Goal: Task Accomplishment & Management: Use online tool/utility

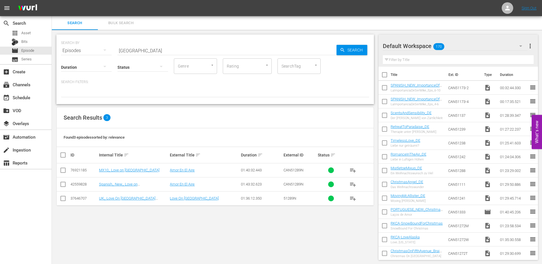
click at [163, 50] on input "[GEOGRAPHIC_DATA]" at bounding box center [226, 51] width 219 height 14
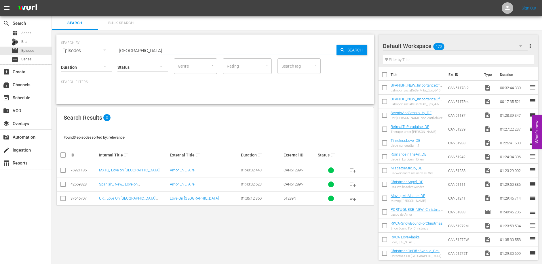
click at [163, 50] on input "[GEOGRAPHIC_DATA]" at bounding box center [226, 51] width 219 height 14
click at [156, 51] on input "[GEOGRAPHIC_DATA]" at bounding box center [226, 51] width 219 height 14
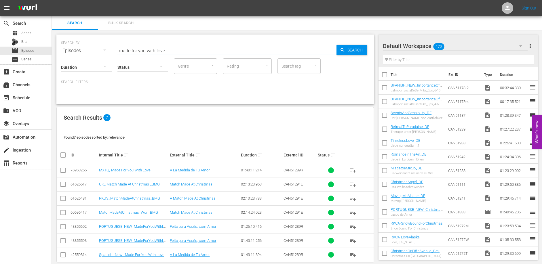
type input "made for you with love"
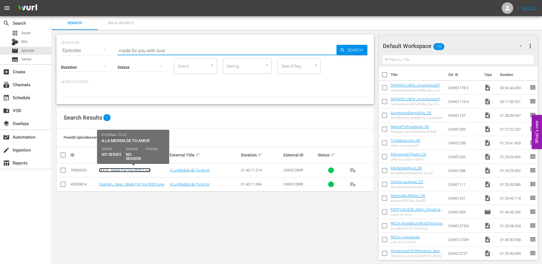
click at [136, 170] on link "MX10_ Made For You With Love" at bounding box center [124, 170] width 51 height 4
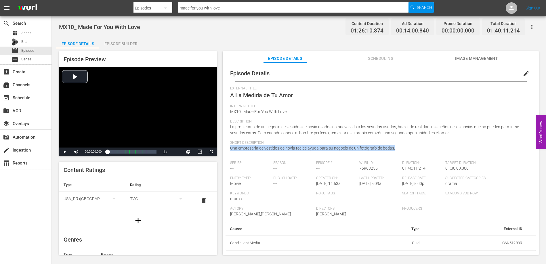
drag, startPoint x: 397, startPoint y: 148, endPoint x: 231, endPoint y: 149, distance: 165.4
click at [231, 149] on div "Short Description Una empresaria de vestidos de novia recibe ayuda para su nego…" at bounding box center [380, 148] width 301 height 15
copy span "Una empresaria de vestidos de novia recibe ayuda para su negocio de un fotógraf…"
click at [118, 42] on div "Episode Builder" at bounding box center [120, 44] width 43 height 14
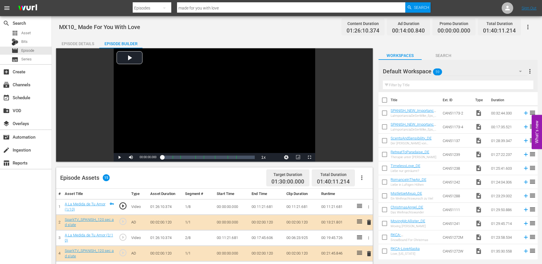
click at [260, 207] on td "00:11:21.681" at bounding box center [266, 207] width 35 height 16
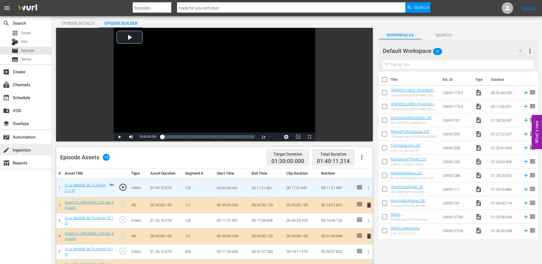
scroll to position [21, 0]
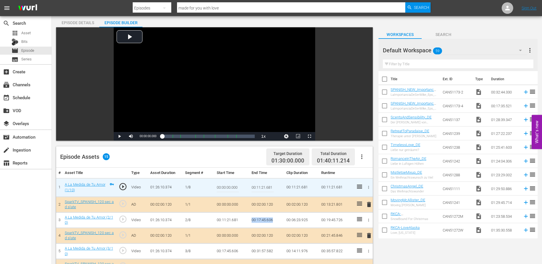
drag, startPoint x: 250, startPoint y: 220, endPoint x: 274, endPoint y: 221, distance: 23.6
click at [274, 221] on td "00:17:45.606" at bounding box center [266, 220] width 35 height 16
copy td "00:17:45.606"
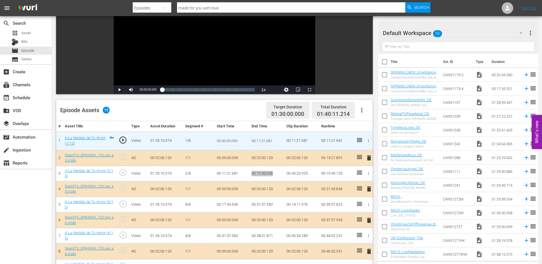
scroll to position [100, 0]
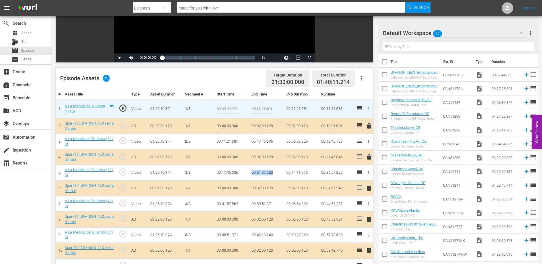
drag, startPoint x: 251, startPoint y: 171, endPoint x: 274, endPoint y: 172, distance: 22.7
click at [274, 172] on td "00:31:57.582" at bounding box center [266, 173] width 35 height 16
copy td "00:31:57.582"
drag, startPoint x: 252, startPoint y: 205, endPoint x: 273, endPoint y: 205, distance: 20.7
click at [273, 205] on td "00:38:51.871" at bounding box center [266, 204] width 35 height 16
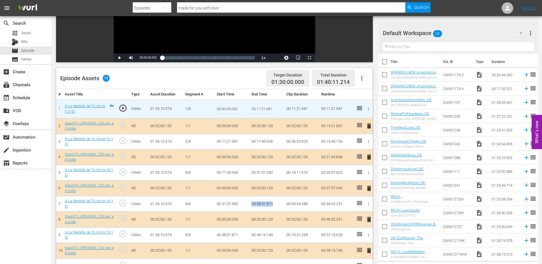
copy td "00:38:51.871"
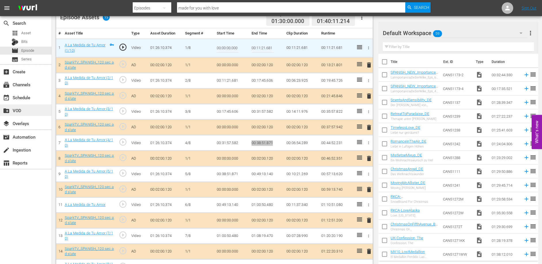
scroll to position [162, 0]
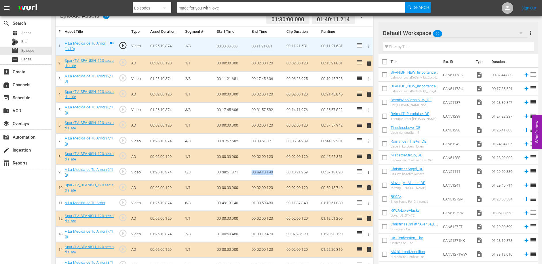
drag, startPoint x: 251, startPoint y: 172, endPoint x: 273, endPoint y: 173, distance: 22.2
click at [273, 173] on td "00:49:13.140" at bounding box center [266, 173] width 35 height 16
copy td "00:49:13.140"
drag, startPoint x: 250, startPoint y: 203, endPoint x: 273, endPoint y: 204, distance: 23.0
click at [273, 204] on td "01:00:50.480" at bounding box center [266, 203] width 35 height 15
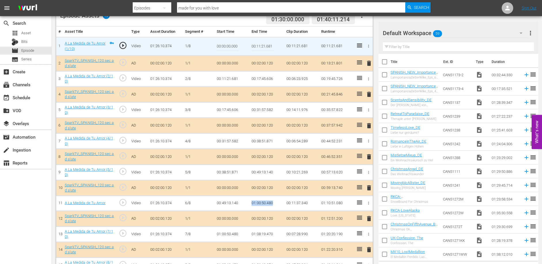
copy td "01:00:50.480"
drag, startPoint x: 251, startPoint y: 234, endPoint x: 274, endPoint y: 235, distance: 22.7
click at [273, 235] on td "01:08:19.470" at bounding box center [266, 234] width 35 height 16
copy td "01:08:19.470"
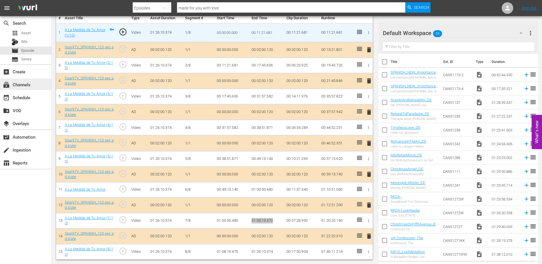
scroll to position [0, 0]
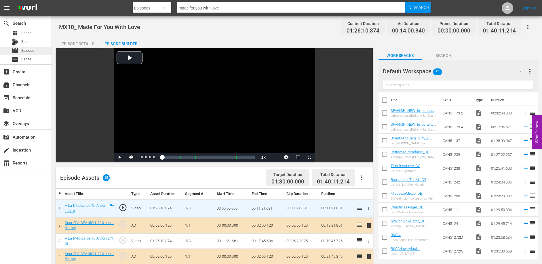
click at [31, 49] on span "Episode" at bounding box center [27, 51] width 13 height 6
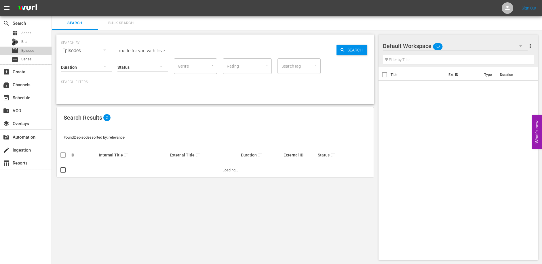
click at [31, 49] on span "Episode" at bounding box center [27, 51] width 13 height 6
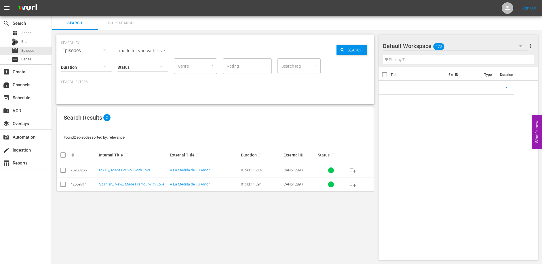
click at [179, 51] on input "made for you with love" at bounding box center [226, 51] width 219 height 14
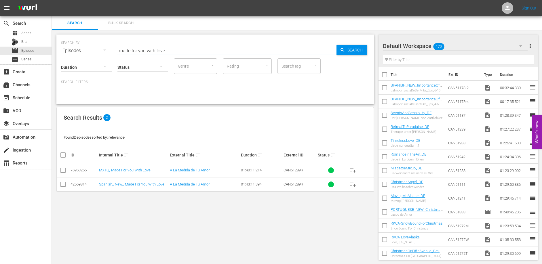
click at [179, 51] on input "made for you with love" at bounding box center [226, 51] width 219 height 14
type input "[GEOGRAPHIC_DATA]"
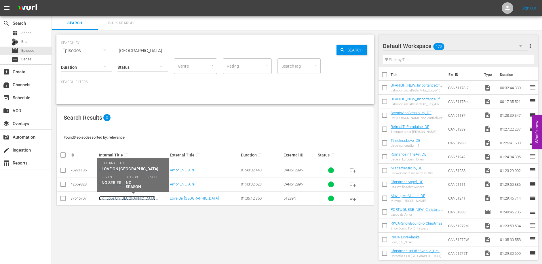
click at [124, 200] on link "UK_ Love On [GEOGRAPHIC_DATA] _ReelOne" at bounding box center [127, 200] width 56 height 9
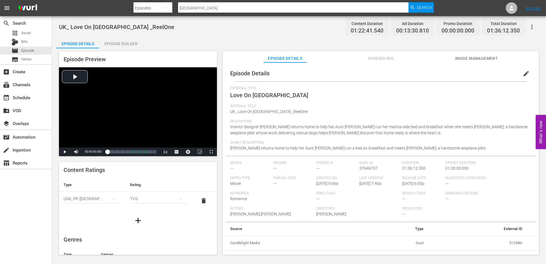
click at [115, 43] on div "Episode Builder" at bounding box center [120, 44] width 43 height 14
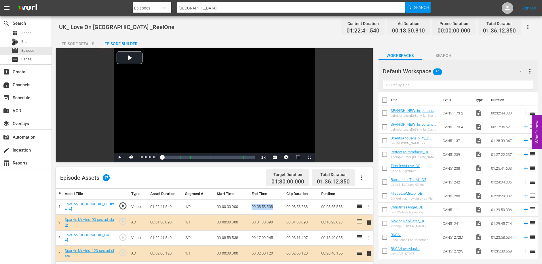
drag, startPoint x: 251, startPoint y: 207, endPoint x: 273, endPoint y: 207, distance: 21.9
click at [273, 207] on td "00:08:58.538" at bounding box center [266, 207] width 35 height 16
copy td "00:08:58.538"
drag, startPoint x: 252, startPoint y: 237, endPoint x: 274, endPoint y: 238, distance: 22.2
click at [274, 238] on td "00:17:09.945" at bounding box center [266, 238] width 35 height 16
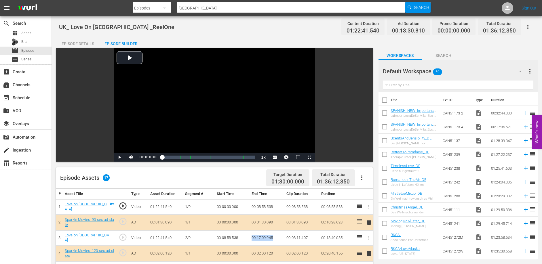
copy td "00:17:09.945"
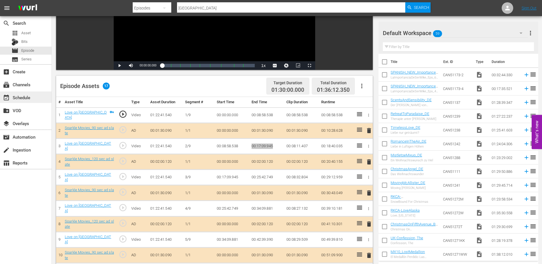
scroll to position [94, 0]
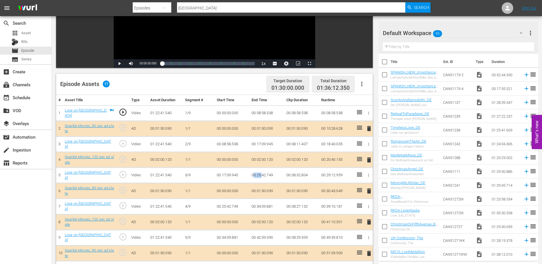
drag, startPoint x: 253, startPoint y: 175, endPoint x: 261, endPoint y: 174, distance: 8.6
click at [261, 174] on td "00:25:42.749" at bounding box center [266, 176] width 35 height 16
click at [260, 174] on td "00:25:42.749" at bounding box center [266, 176] width 35 height 16
drag, startPoint x: 251, startPoint y: 174, endPoint x: 272, endPoint y: 174, distance: 21.6
click at [272, 174] on td "00:25:42.749" at bounding box center [266, 176] width 35 height 16
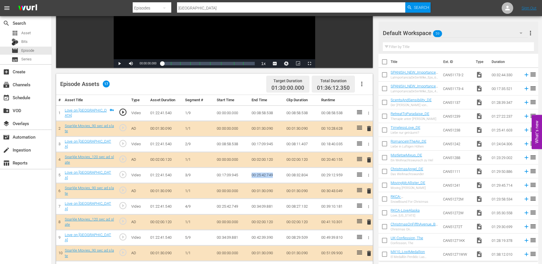
copy td "00:25:42.749"
drag, startPoint x: 253, startPoint y: 205, endPoint x: 262, endPoint y: 205, distance: 9.8
click at [262, 205] on td "00:34:09.881" at bounding box center [266, 207] width 35 height 16
drag, startPoint x: 251, startPoint y: 205, endPoint x: 273, endPoint y: 205, distance: 22.4
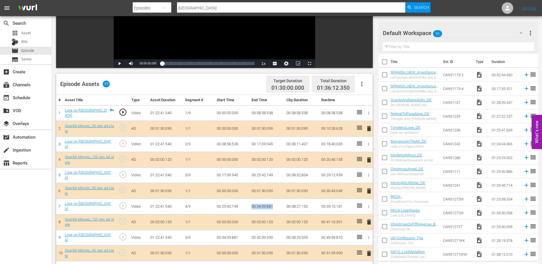
click at [273, 205] on td "00:34:09.881" at bounding box center [266, 207] width 35 height 16
drag, startPoint x: 252, startPoint y: 235, endPoint x: 273, endPoint y: 236, distance: 21.6
click at [273, 236] on td "00:42:39.390" at bounding box center [266, 238] width 35 height 16
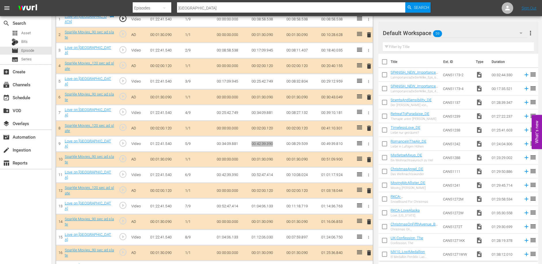
scroll to position [200, 0]
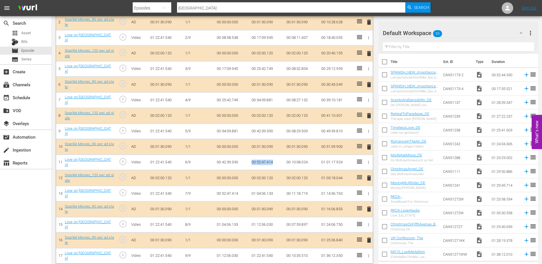
drag, startPoint x: 251, startPoint y: 159, endPoint x: 275, endPoint y: 161, distance: 23.6
click at [275, 161] on td "00:52:47.414" at bounding box center [266, 163] width 35 height 16
drag, startPoint x: 251, startPoint y: 190, endPoint x: 273, endPoint y: 191, distance: 22.2
click at [273, 191] on td "01:04:06.133" at bounding box center [266, 194] width 35 height 16
drag, startPoint x: 250, startPoint y: 221, endPoint x: 272, endPoint y: 223, distance: 22.5
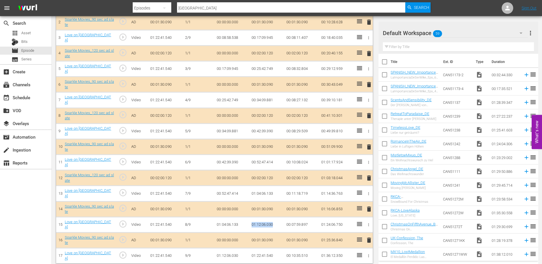
click at [272, 223] on td "01:12:06.030" at bounding box center [266, 225] width 35 height 16
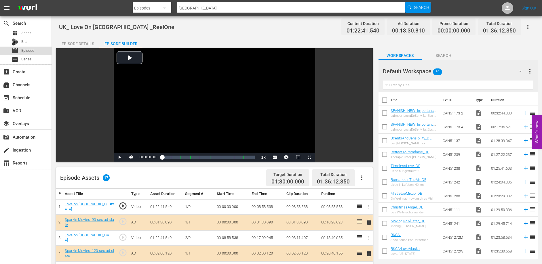
click at [29, 51] on span "Episode" at bounding box center [27, 51] width 13 height 6
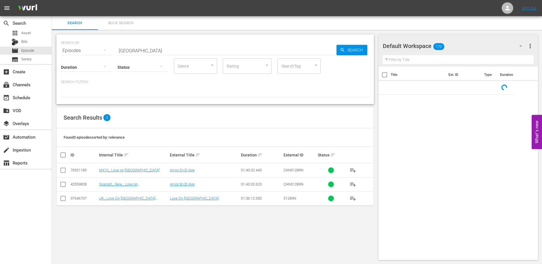
click at [205, 46] on input "[GEOGRAPHIC_DATA]" at bounding box center [226, 51] width 219 height 14
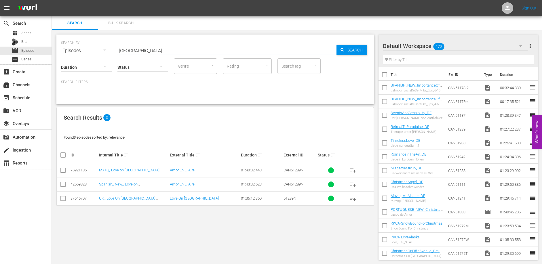
click at [205, 46] on input "[GEOGRAPHIC_DATA]" at bounding box center [226, 51] width 219 height 14
type input "meet me"
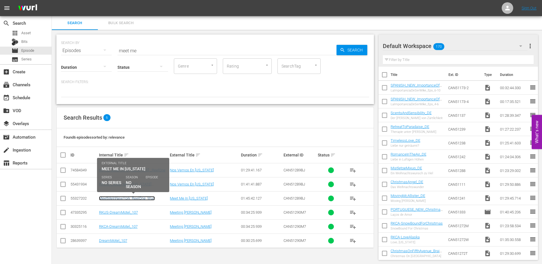
click at [133, 199] on link "MeetMeInNewYork_ReelOne_Wurl" at bounding box center [127, 198] width 56 height 4
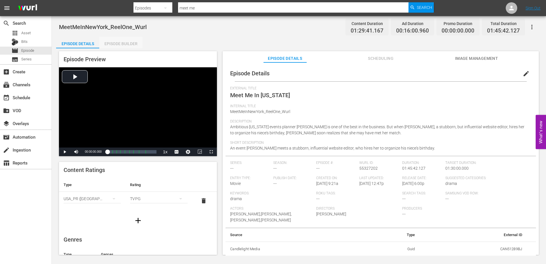
click at [124, 43] on div "Episode Builder" at bounding box center [120, 44] width 43 height 14
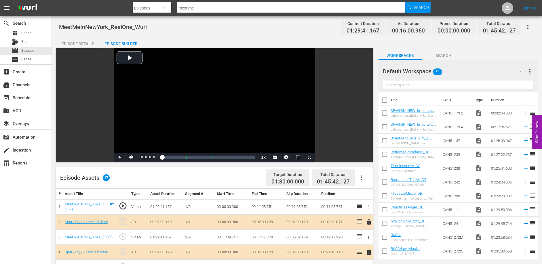
click at [83, 44] on div "Episode Details" at bounding box center [77, 44] width 43 height 14
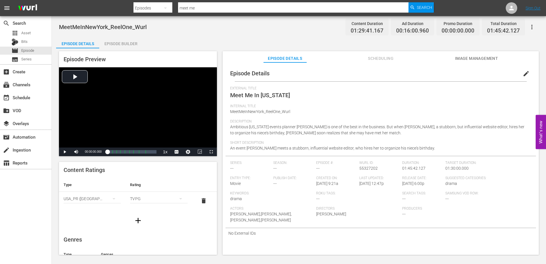
click at [347, 134] on div "Description Ambitious [US_STATE] events planner [PERSON_NAME] is one of the bes…" at bounding box center [380, 129] width 301 height 21
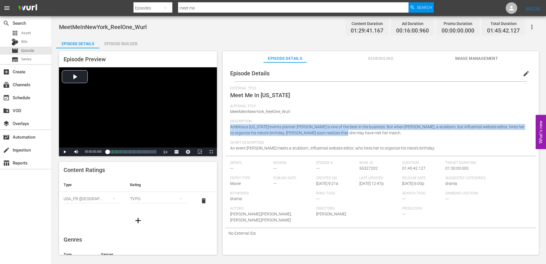
drag, startPoint x: 341, startPoint y: 133, endPoint x: 221, endPoint y: 127, distance: 120.4
click at [221, 127] on div "Episode Preview Video Player is loading. Play Video Play Mute Current Time 00:0…" at bounding box center [299, 153] width 486 height 211
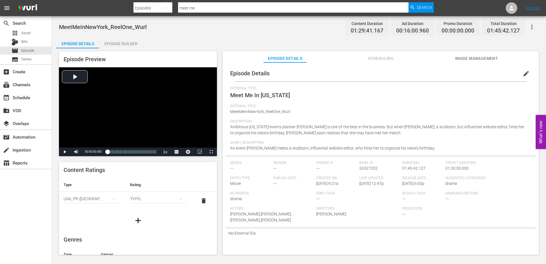
click at [428, 147] on div "Short Description An event planner meets a stubborn, influential website editor…" at bounding box center [380, 148] width 301 height 15
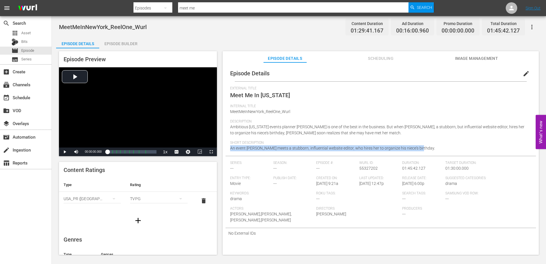
drag, startPoint x: 425, startPoint y: 148, endPoint x: 230, endPoint y: 149, distance: 195.9
click at [230, 149] on div "Episode Details edit External Title Meet Me In [US_STATE] Internal Title MeetMe…" at bounding box center [381, 151] width 310 height 173
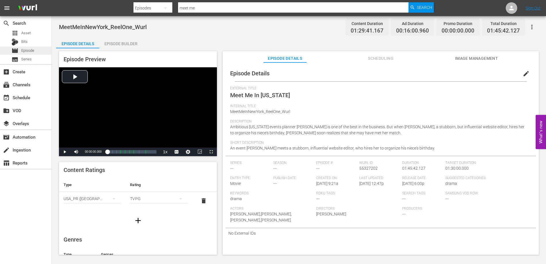
click at [30, 51] on span "Episode" at bounding box center [27, 51] width 13 height 6
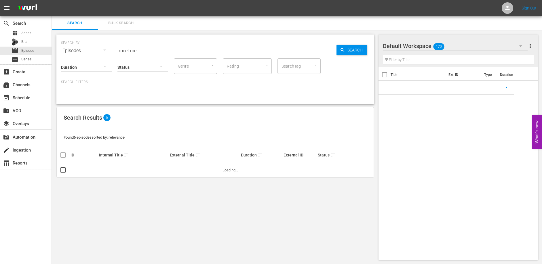
click at [151, 51] on input "meet me" at bounding box center [226, 51] width 219 height 14
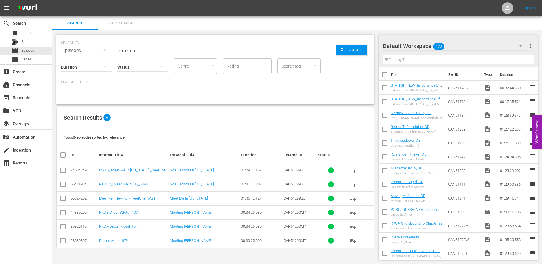
click at [151, 51] on input "meet me" at bounding box center [226, 51] width 219 height 14
type input "my birthday romance"
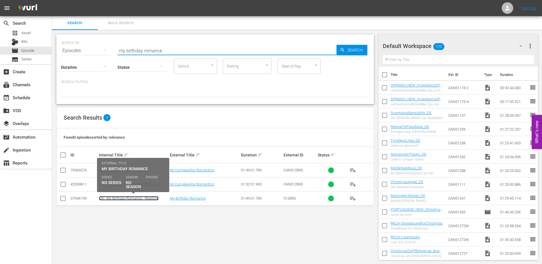
click at [132, 199] on link "UK_ My Birthday Romance _ReelOne" at bounding box center [129, 198] width 60 height 4
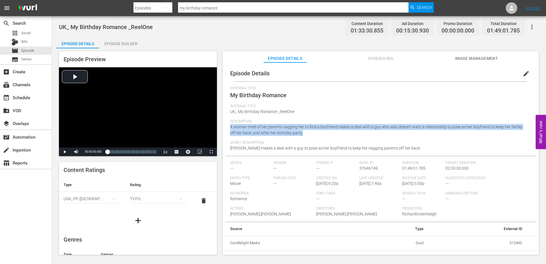
drag, startPoint x: 308, startPoint y: 134, endPoint x: 229, endPoint y: 128, distance: 79.3
click at [229, 128] on div "Episode Details edit External Title My Birthday Romance Internal Title UK_ My B…" at bounding box center [381, 157] width 310 height 185
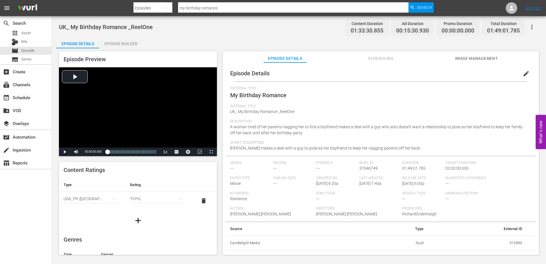
click at [407, 150] on div "Short Description [PERSON_NAME] makes a deal with a guy to pose as her boyfrien…" at bounding box center [380, 148] width 301 height 15
drag, startPoint x: 406, startPoint y: 149, endPoint x: 238, endPoint y: 147, distance: 167.7
click at [231, 148] on div "Short Description [PERSON_NAME] makes a deal with a guy to pose as her boyfrien…" at bounding box center [380, 148] width 301 height 15
click at [124, 42] on div "Episode Builder" at bounding box center [120, 44] width 43 height 14
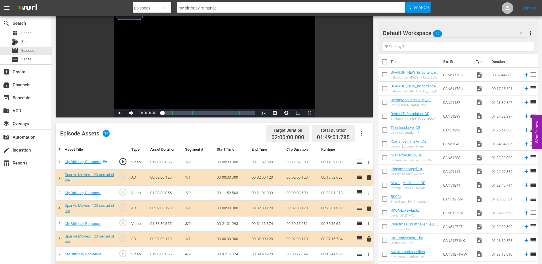
scroll to position [65, 0]
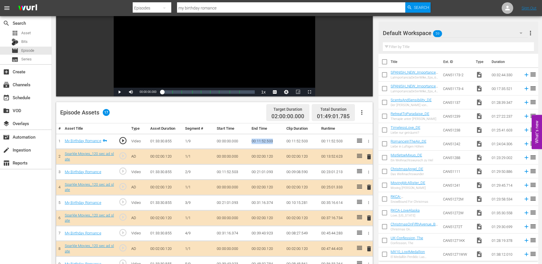
drag, startPoint x: 252, startPoint y: 140, endPoint x: 275, endPoint y: 140, distance: 23.0
click at [274, 140] on td "00:11:52.503" at bounding box center [266, 141] width 35 height 15
drag, startPoint x: 251, startPoint y: 171, endPoint x: 274, endPoint y: 171, distance: 22.4
click at [274, 171] on td "00:21:01.093" at bounding box center [266, 172] width 35 height 15
drag, startPoint x: 251, startPoint y: 202, endPoint x: 274, endPoint y: 202, distance: 22.7
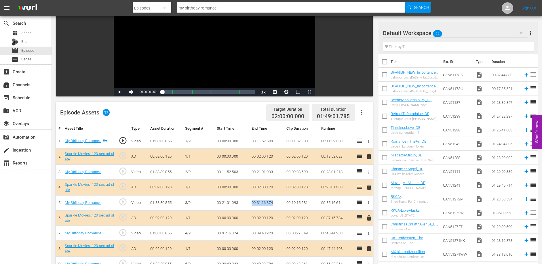
click at [274, 202] on td "00:31:16.374" at bounding box center [266, 202] width 35 height 15
drag, startPoint x: 251, startPoint y: 233, endPoint x: 275, endPoint y: 233, distance: 24.2
click at [275, 233] on td "00:39:43.923" at bounding box center [266, 233] width 35 height 15
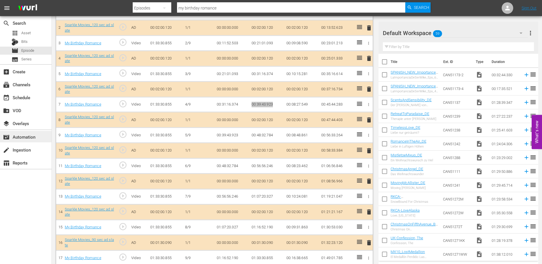
scroll to position [200, 0]
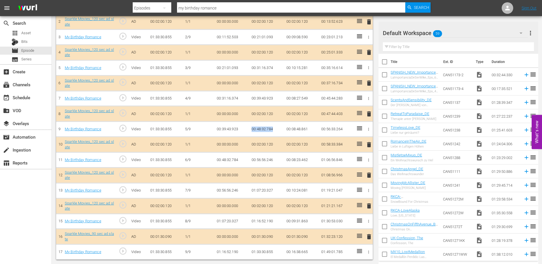
drag, startPoint x: 251, startPoint y: 128, endPoint x: 273, endPoint y: 127, distance: 21.9
click at [273, 127] on td "00:48:32.784" at bounding box center [266, 129] width 35 height 15
drag, startPoint x: 251, startPoint y: 159, endPoint x: 272, endPoint y: 159, distance: 21.0
click at [272, 159] on td "00:56:56.246" at bounding box center [266, 159] width 35 height 15
drag, startPoint x: 251, startPoint y: 190, endPoint x: 273, endPoint y: 189, distance: 22.2
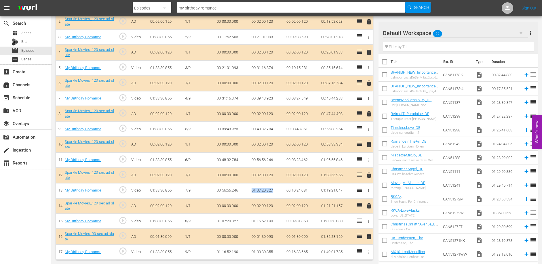
click at [273, 189] on td "01:07:20.327" at bounding box center [266, 190] width 35 height 15
drag, startPoint x: 251, startPoint y: 221, endPoint x: 278, endPoint y: 221, distance: 27.3
click at [273, 221] on td "01:16:52.190" at bounding box center [266, 221] width 35 height 15
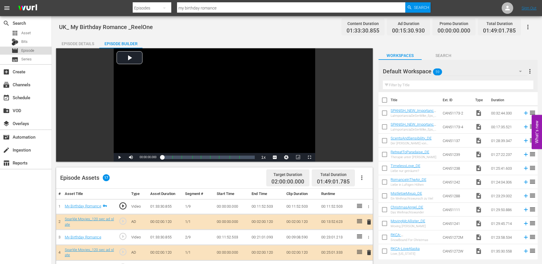
click at [24, 51] on span "Episode" at bounding box center [27, 51] width 13 height 6
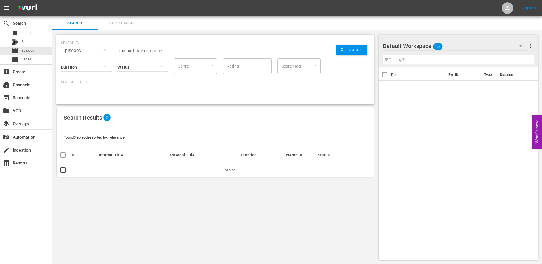
click at [157, 46] on input "my birthday romance" at bounding box center [226, 51] width 219 height 14
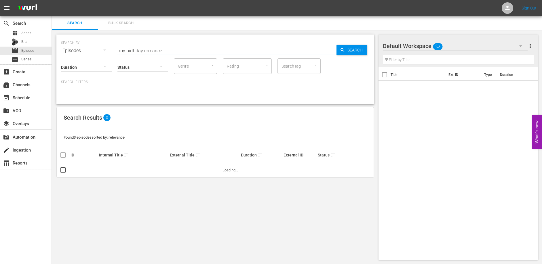
click at [157, 46] on input "my birthday romance" at bounding box center [226, 51] width 219 height 14
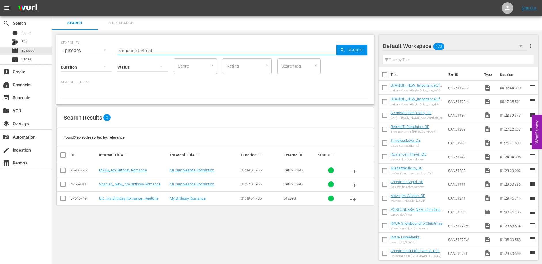
type input "romance Retreat"
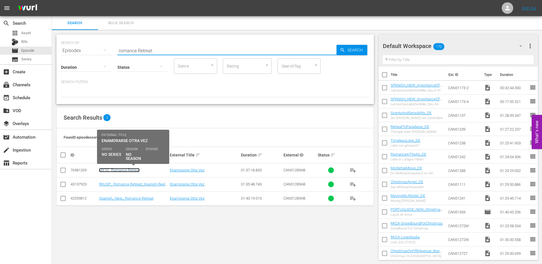
click at [128, 172] on link "MX10_ Romance Retreat" at bounding box center [119, 170] width 41 height 4
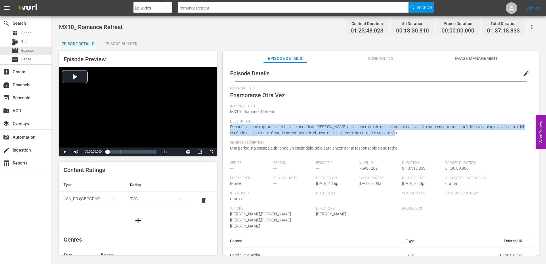
drag, startPoint x: 403, startPoint y: 134, endPoint x: 230, endPoint y: 128, distance: 172.7
click at [230, 128] on div "Description Después de una ruptura, la ambiciosa periodista [PERSON_NAME] de la…" at bounding box center [380, 129] width 301 height 21
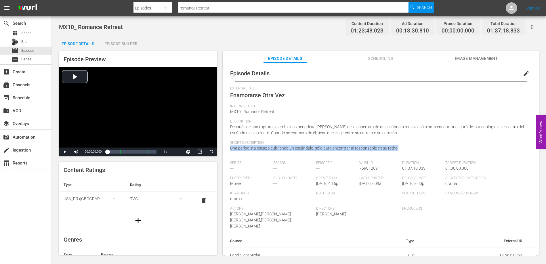
drag, startPoint x: 401, startPoint y: 148, endPoint x: 230, endPoint y: 149, distance: 171.4
click at [230, 149] on div "Episode Details edit External Title Enamorarse Otra Vez Internal Title MX10_ Ro…" at bounding box center [381, 163] width 310 height 197
click at [124, 43] on div "Episode Builder" at bounding box center [120, 44] width 43 height 14
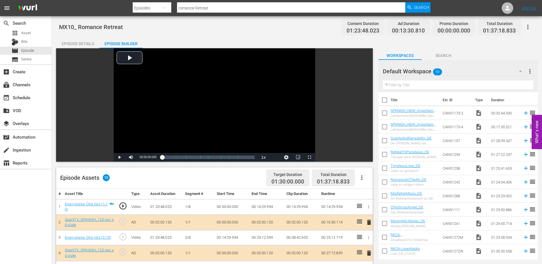
click at [250, 206] on td "00:14:29.994" at bounding box center [266, 207] width 35 height 16
drag, startPoint x: 250, startPoint y: 206, endPoint x: 273, endPoint y: 207, distance: 23.0
click at [273, 207] on td "00:14:29.994" at bounding box center [266, 207] width 35 height 16
drag, startPoint x: 251, startPoint y: 238, endPoint x: 277, endPoint y: 238, distance: 26.2
click at [277, 238] on td "00:23:12.599" at bounding box center [266, 237] width 35 height 15
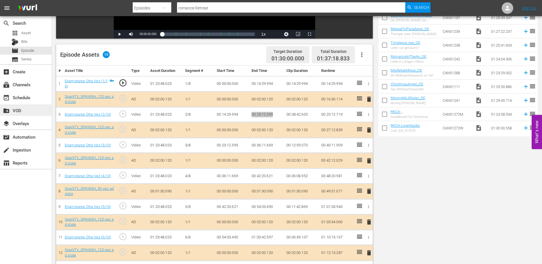
scroll to position [156, 0]
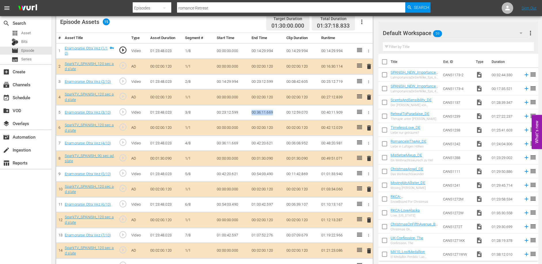
drag, startPoint x: 249, startPoint y: 112, endPoint x: 274, endPoint y: 112, distance: 24.2
click at [274, 112] on td "00:36:11.669" at bounding box center [266, 112] width 35 height 15
drag, startPoint x: 252, startPoint y: 143, endPoint x: 274, endPoint y: 144, distance: 22.2
click at [274, 144] on td "00:42:20.621" at bounding box center [266, 143] width 35 height 15
drag, startPoint x: 255, startPoint y: 174, endPoint x: 274, endPoint y: 173, distance: 18.7
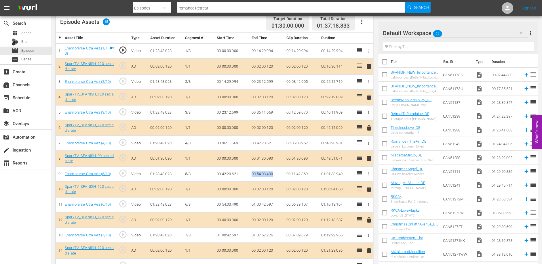
click at [274, 173] on td "00:54:03.490" at bounding box center [266, 174] width 35 height 15
drag, startPoint x: 247, startPoint y: 204, endPoint x: 273, endPoint y: 205, distance: 26.2
click at [274, 205] on tr "11 Enamorarse Otra Vez (6/10) play_circle_outline Video 01:23:48.023 [DATE] 00:…" at bounding box center [214, 204] width 316 height 15
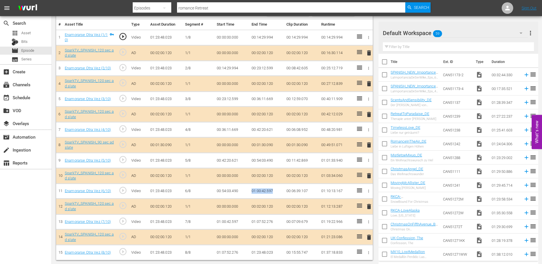
scroll to position [170, 0]
click at [258, 227] on td "01:07:52.276" at bounding box center [266, 221] width 35 height 15
drag, startPoint x: 251, startPoint y: 223, endPoint x: 274, endPoint y: 223, distance: 22.4
click at [274, 223] on td "01:07:52.276" at bounding box center [266, 221] width 35 height 15
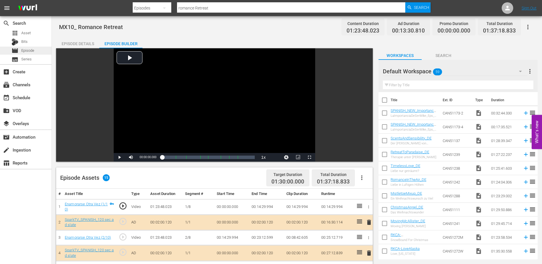
click at [30, 53] on span "Episode" at bounding box center [27, 51] width 13 height 6
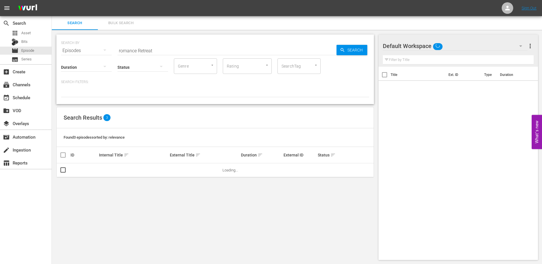
click at [155, 51] on input "romance Retreat" at bounding box center [226, 51] width 219 height 14
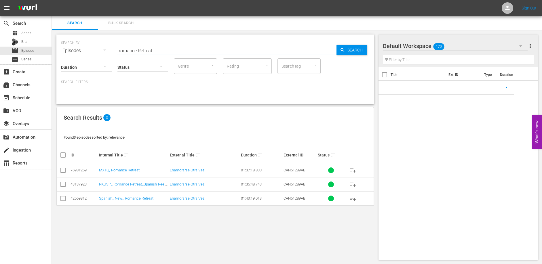
click at [155, 51] on input "romance Retreat" at bounding box center [226, 51] width 219 height 14
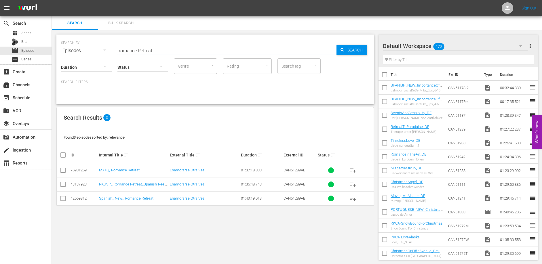
click at [155, 51] on input "romance Retreat" at bounding box center [226, 51] width 219 height 14
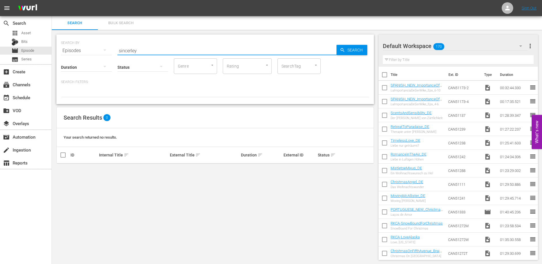
click at [150, 51] on input "sincerley" at bounding box center [226, 51] width 219 height 14
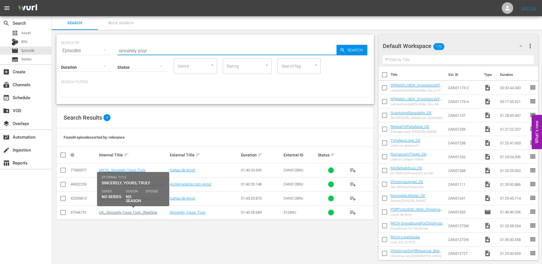
type input "sincerely your"
click at [132, 213] on link "UK_ Sincerely Yours Truly _ReelOne" at bounding box center [128, 212] width 58 height 4
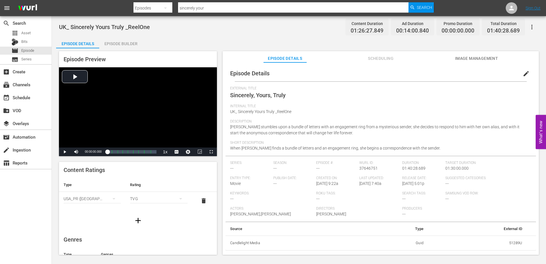
click at [351, 136] on div "Description [PERSON_NAME] stumbles upon a bundle of letters with an engagement …" at bounding box center [380, 129] width 301 height 21
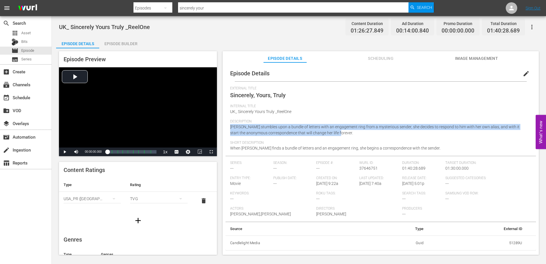
drag, startPoint x: 345, startPoint y: 135, endPoint x: 229, endPoint y: 129, distance: 116.1
click at [229, 129] on div "Episode Details edit External Title Sincerely, Yours, Truly Internal Title UK_ …" at bounding box center [381, 157] width 310 height 185
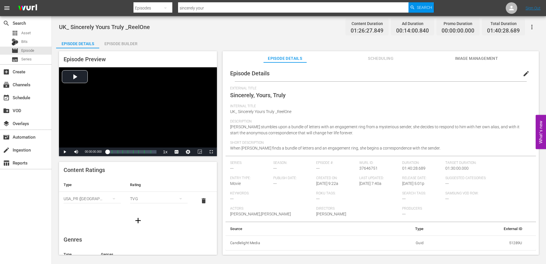
click at [426, 150] on div "Short Description When [PERSON_NAME] finds a bundle of letters and an engagemen…" at bounding box center [380, 148] width 301 height 15
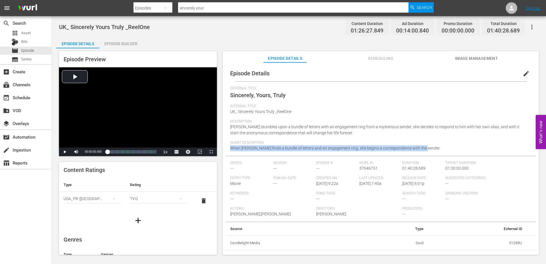
drag, startPoint x: 426, startPoint y: 148, endPoint x: 231, endPoint y: 149, distance: 195.0
click at [231, 149] on div "Short Description When [PERSON_NAME] finds a bundle of letters and an engagemen…" at bounding box center [380, 148] width 301 height 15
click at [126, 45] on div "Episode Builder" at bounding box center [120, 44] width 43 height 14
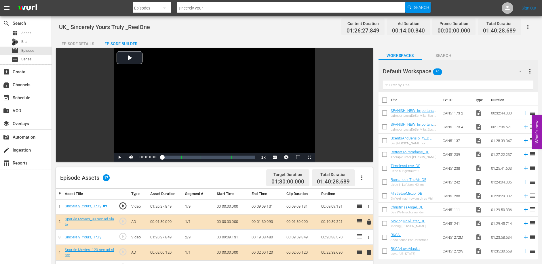
click at [259, 206] on td "00:09:09.131" at bounding box center [266, 206] width 35 height 15
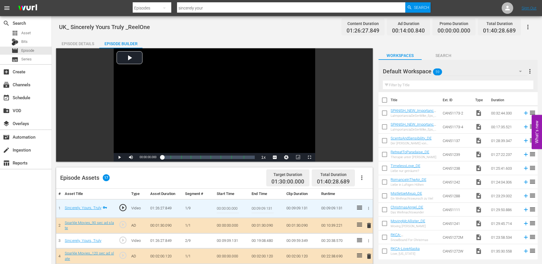
click at [259, 206] on input "00:09:09.131" at bounding box center [262, 209] width 22 height 14
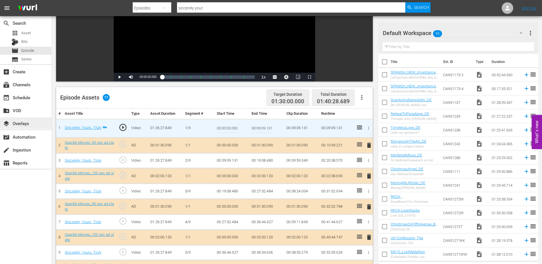
scroll to position [81, 0]
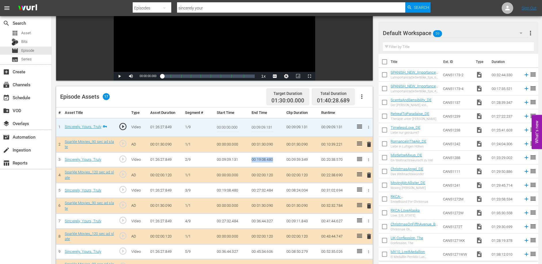
drag, startPoint x: 250, startPoint y: 159, endPoint x: 273, endPoint y: 161, distance: 23.1
click at [273, 161] on td "00:19:08.480" at bounding box center [266, 159] width 35 height 15
drag, startPoint x: 249, startPoint y: 190, endPoint x: 273, endPoint y: 190, distance: 24.2
click at [274, 190] on tr "5 Sincerely, Yours, Truly play_circle_outline Video 01:26:27.849 [DATE] 00:19:0…" at bounding box center [214, 190] width 316 height 15
drag, startPoint x: 251, startPoint y: 220, endPoint x: 276, endPoint y: 219, distance: 25.1
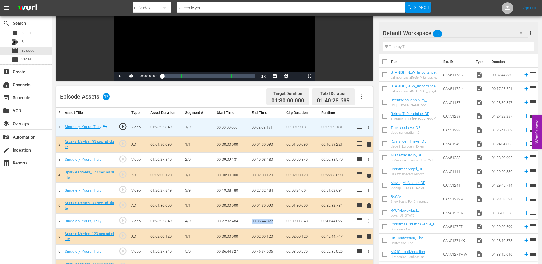
click at [276, 219] on td "00:36:44.327" at bounding box center [266, 221] width 35 height 15
drag, startPoint x: 251, startPoint y: 252, endPoint x: 275, endPoint y: 251, distance: 24.7
click at [275, 251] on td "00:45:34.606" at bounding box center [266, 251] width 35 height 15
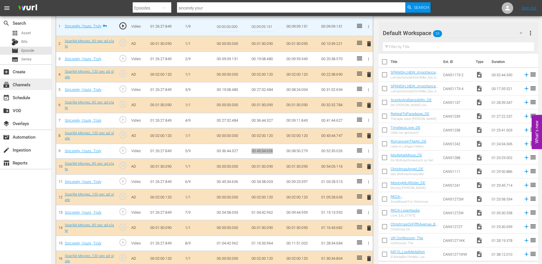
scroll to position [204, 0]
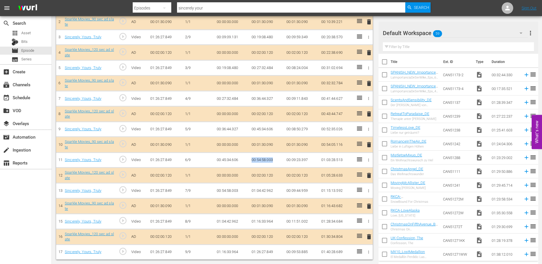
drag, startPoint x: 251, startPoint y: 159, endPoint x: 274, endPoint y: 160, distance: 22.2
click at [274, 160] on td "00:54:58.003" at bounding box center [266, 159] width 35 height 15
drag, startPoint x: 250, startPoint y: 190, endPoint x: 273, endPoint y: 191, distance: 23.0
click at [273, 191] on td "01:04:42.962" at bounding box center [266, 190] width 35 height 15
drag, startPoint x: 249, startPoint y: 221, endPoint x: 273, endPoint y: 222, distance: 23.9
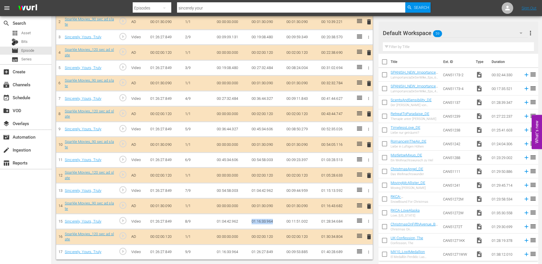
click at [273, 222] on td "01:16:33.964" at bounding box center [266, 221] width 35 height 15
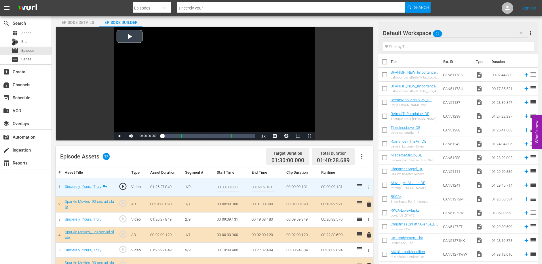
scroll to position [0, 0]
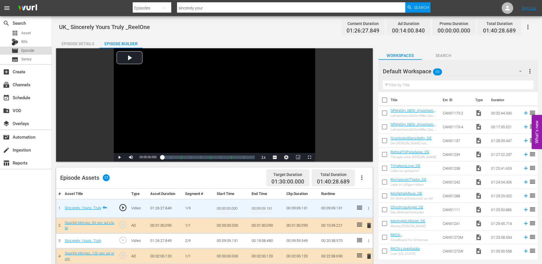
click at [27, 49] on span "Episode" at bounding box center [27, 51] width 13 height 6
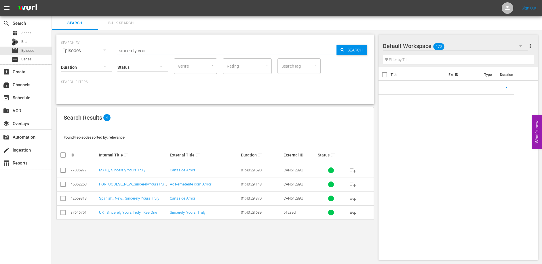
click at [151, 52] on input "sincerely your" at bounding box center [226, 51] width 219 height 14
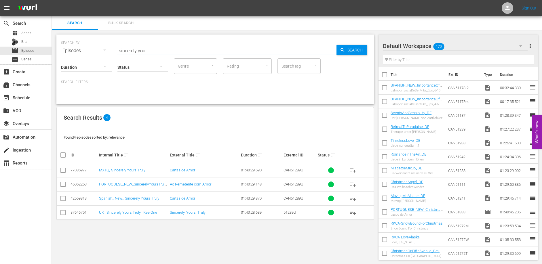
click at [151, 52] on input "sincerely your" at bounding box center [226, 51] width 219 height 14
type input "Baby Proposal"
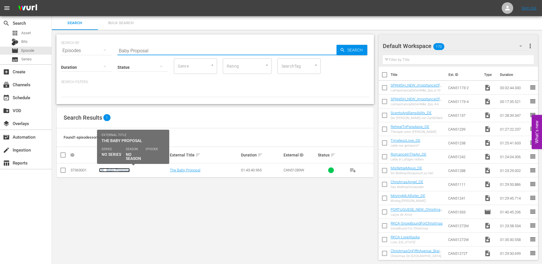
click at [121, 169] on link "UK_ Baby Proposal" at bounding box center [114, 170] width 31 height 4
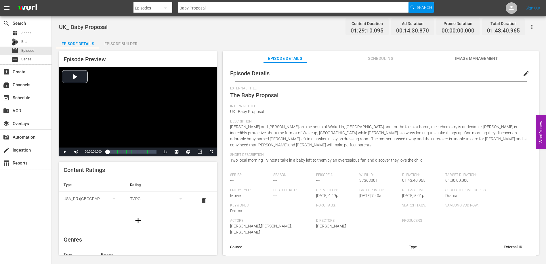
click at [121, 42] on div "Episode Builder" at bounding box center [120, 44] width 43 height 14
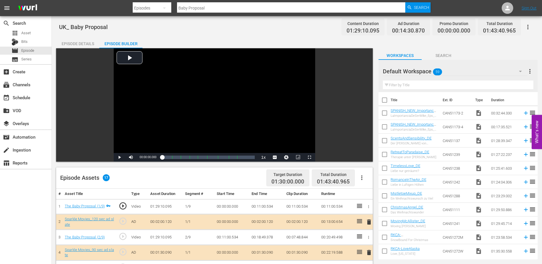
click at [259, 206] on td "00:11:00.534" at bounding box center [266, 206] width 35 height 15
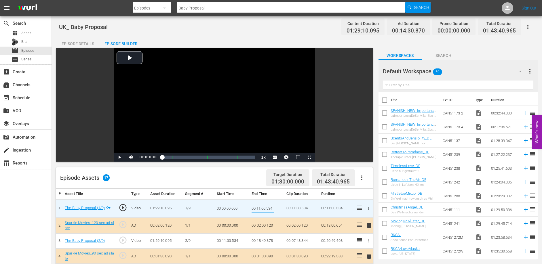
click at [259, 206] on input "00:11:00.534" at bounding box center [262, 209] width 22 height 14
drag, startPoint x: 251, startPoint y: 241, endPoint x: 275, endPoint y: 240, distance: 23.6
click at [275, 240] on td "00:18:49.378" at bounding box center [266, 240] width 35 height 15
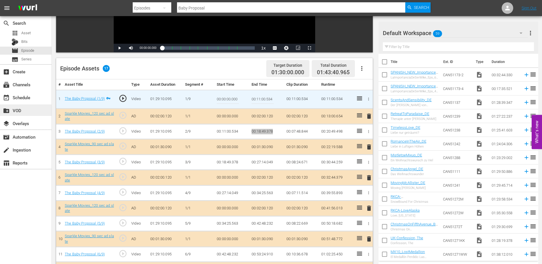
scroll to position [116, 0]
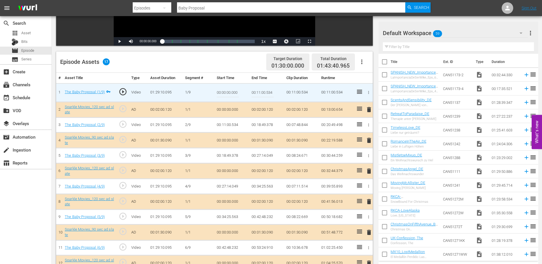
drag, startPoint x: 252, startPoint y: 155, endPoint x: 267, endPoint y: 155, distance: 15.0
click at [267, 155] on td "00:27:14.049" at bounding box center [266, 155] width 35 height 15
drag, startPoint x: 250, startPoint y: 155, endPoint x: 274, endPoint y: 155, distance: 23.9
click at [275, 156] on td "00:27:14.049" at bounding box center [266, 155] width 35 height 15
drag, startPoint x: 251, startPoint y: 186, endPoint x: 273, endPoint y: 187, distance: 22.2
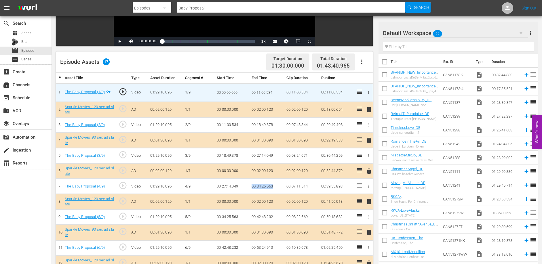
click at [273, 187] on td "00:34:25.563" at bounding box center [266, 186] width 35 height 15
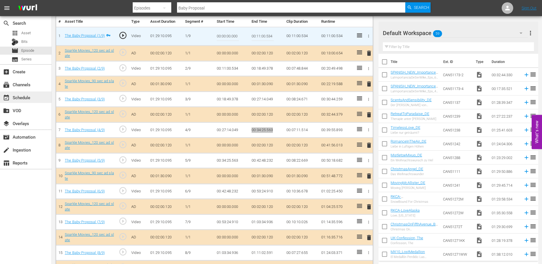
scroll to position [193, 0]
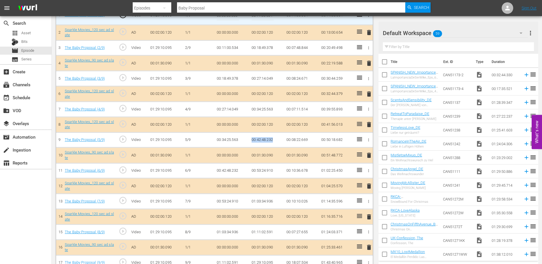
drag, startPoint x: 251, startPoint y: 139, endPoint x: 272, endPoint y: 139, distance: 21.0
click at [272, 139] on td "00:42:48.232" at bounding box center [266, 139] width 35 height 15
drag, startPoint x: 251, startPoint y: 170, endPoint x: 274, endPoint y: 170, distance: 23.6
click at [274, 170] on td "00:53:24.910" at bounding box center [266, 170] width 35 height 15
drag, startPoint x: 251, startPoint y: 201, endPoint x: 274, endPoint y: 201, distance: 23.0
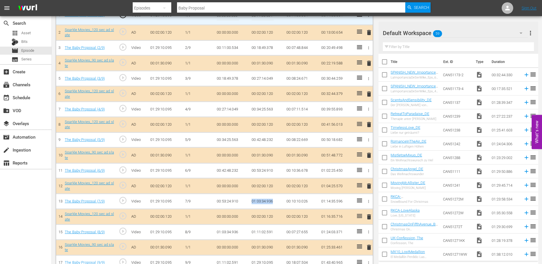
click at [274, 201] on td "01:03:34.936" at bounding box center [266, 201] width 35 height 15
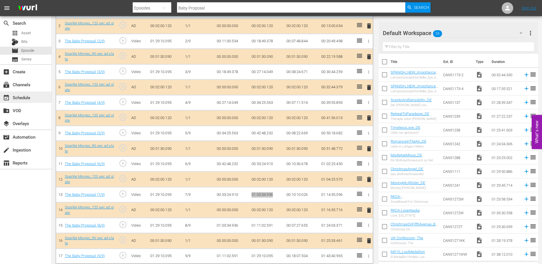
scroll to position [204, 0]
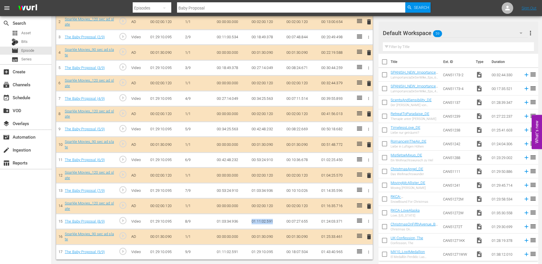
drag, startPoint x: 250, startPoint y: 222, endPoint x: 274, endPoint y: 222, distance: 23.6
click at [274, 222] on td "01:11:02.591" at bounding box center [266, 221] width 35 height 15
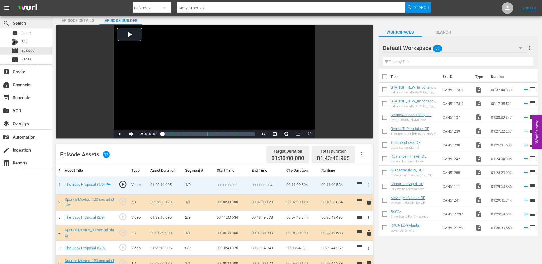
scroll to position [0, 0]
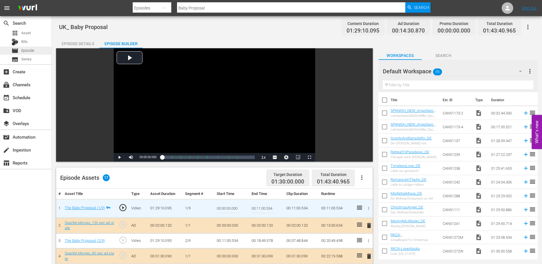
click at [28, 50] on span "Episode" at bounding box center [27, 51] width 13 height 6
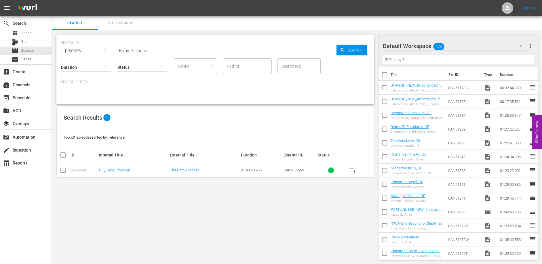
click at [156, 49] on input "Baby Proposal" at bounding box center [226, 51] width 219 height 14
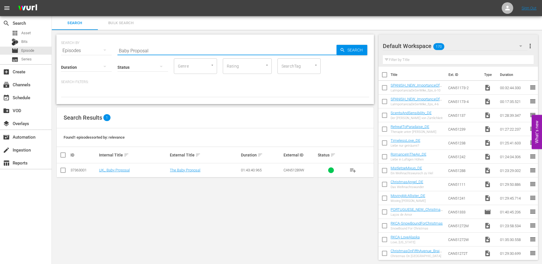
click at [156, 49] on input "Baby Proposal" at bounding box center [226, 51] width 219 height 14
type input "dating list"
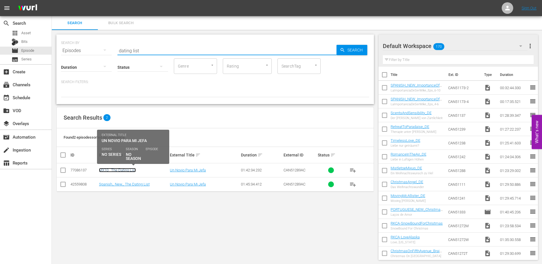
click at [129, 170] on link "MX10_ The Dating List" at bounding box center [117, 170] width 37 height 4
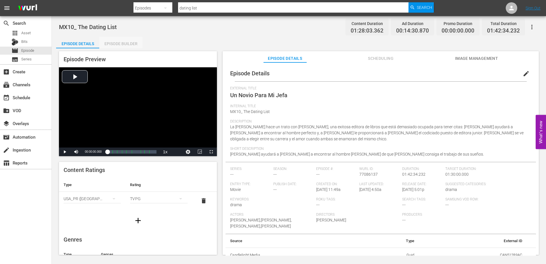
click at [106, 43] on div "Episode Builder" at bounding box center [120, 44] width 43 height 14
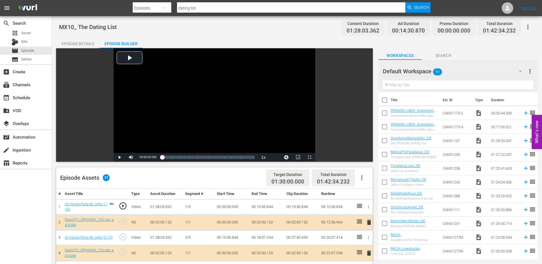
click at [258, 207] on td "00:10:36.844" at bounding box center [266, 207] width 35 height 16
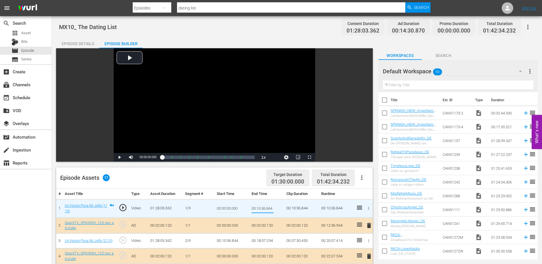
click at [258, 207] on input "00:10:36.844" at bounding box center [262, 209] width 22 height 14
drag, startPoint x: 251, startPoint y: 240, endPoint x: 274, endPoint y: 240, distance: 23.0
click at [274, 240] on td "00:18:07.294" at bounding box center [266, 240] width 35 height 15
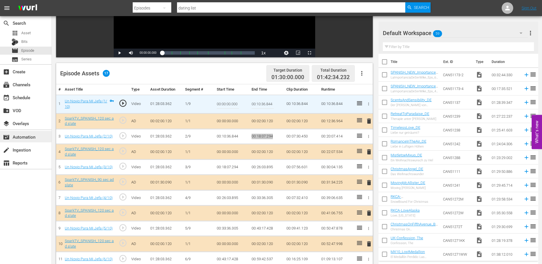
scroll to position [133, 0]
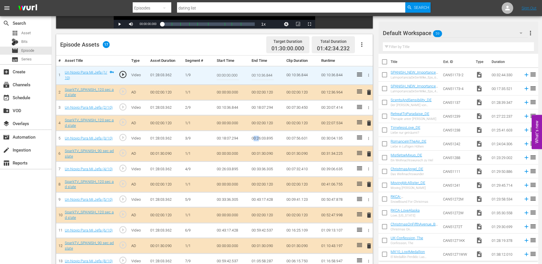
drag, startPoint x: 253, startPoint y: 137, endPoint x: 258, endPoint y: 137, distance: 5.8
click at [258, 137] on td "00:26:03.895" at bounding box center [266, 138] width 35 height 15
click at [255, 137] on td "00:26:03.895" at bounding box center [266, 138] width 35 height 15
drag, startPoint x: 251, startPoint y: 138, endPoint x: 273, endPoint y: 138, distance: 21.9
click at [273, 138] on td "00:26:03.895" at bounding box center [266, 138] width 35 height 15
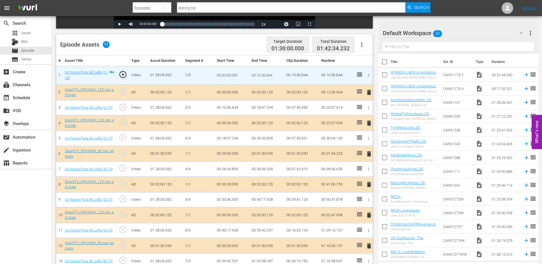
click at [251, 168] on td "00:33:36.305" at bounding box center [266, 169] width 35 height 15
drag, startPoint x: 252, startPoint y: 168, endPoint x: 273, endPoint y: 167, distance: 21.6
click at [273, 167] on td "00:33:36.305" at bounding box center [266, 169] width 35 height 15
drag, startPoint x: 251, startPoint y: 199, endPoint x: 274, endPoint y: 200, distance: 22.5
click at [274, 200] on td "00:43:17.428" at bounding box center [266, 199] width 35 height 15
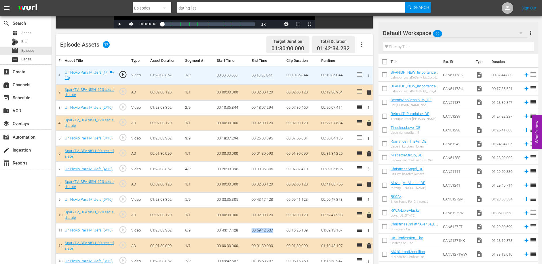
drag, startPoint x: 251, startPoint y: 230, endPoint x: 273, endPoint y: 230, distance: 22.1
click at [273, 230] on td "00:59:42.537" at bounding box center [266, 230] width 35 height 15
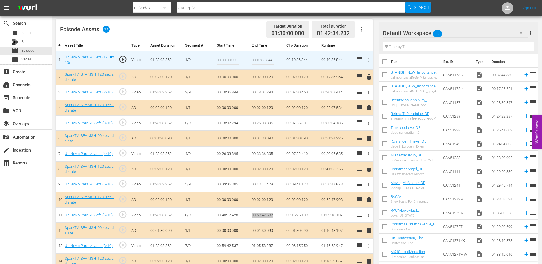
scroll to position [204, 0]
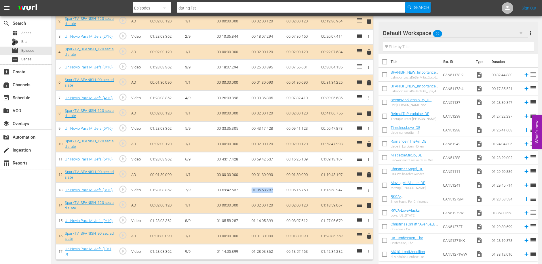
drag, startPoint x: 251, startPoint y: 190, endPoint x: 274, endPoint y: 190, distance: 23.0
click at [273, 190] on td "01:05:58.287" at bounding box center [266, 190] width 35 height 15
drag, startPoint x: 251, startPoint y: 220, endPoint x: 273, endPoint y: 218, distance: 21.6
click at [273, 218] on td "01:14:05.899" at bounding box center [266, 220] width 35 height 15
